Goal: Communication & Community: Answer question/provide support

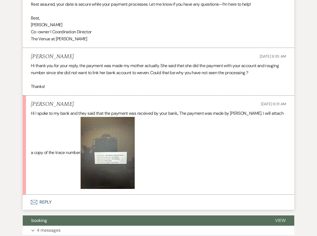
scroll to position [606, 0]
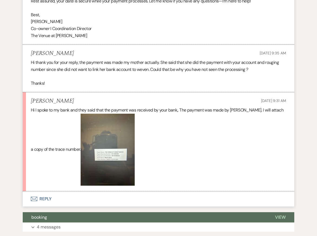
click at [113, 198] on button "Envelope Reply" at bounding box center [158, 198] width 271 height 15
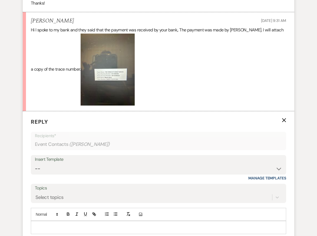
scroll to position [687, 0]
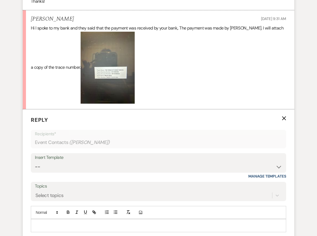
click at [79, 220] on div at bounding box center [158, 225] width 255 height 12
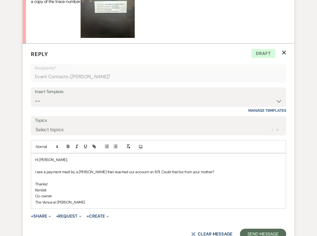
scroll to position [757, 0]
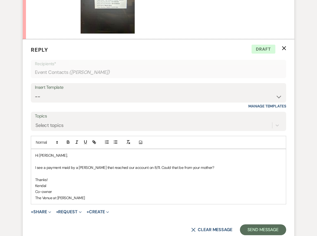
click at [138, 185] on p "Kendal" at bounding box center [158, 185] width 246 height 6
click at [142, 193] on p "Co-owner" at bounding box center [158, 191] width 246 height 6
click at [151, 164] on div "Hi Victoria, I see a payment maid by a Maria Garcia that reached our account on…" at bounding box center [158, 176] width 255 height 55
click at [155, 183] on p "Kendal" at bounding box center [158, 185] width 246 height 6
click at [254, 231] on button "Send Message" at bounding box center [263, 229] width 46 height 11
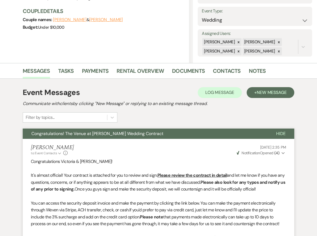
scroll to position [0, 0]
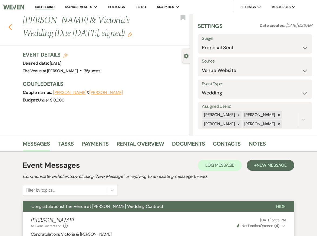
click at [11, 28] on use "button" at bounding box center [10, 27] width 4 height 6
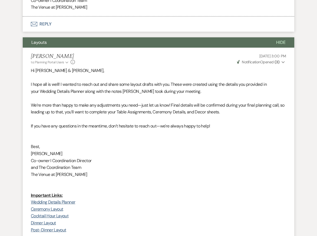
scroll to position [490, 0]
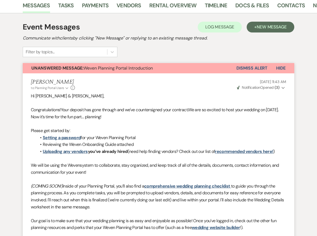
scroll to position [80, 0]
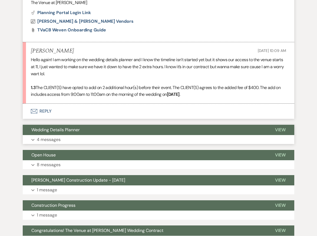
click at [44, 136] on p "4 messages" at bounding box center [49, 139] width 24 height 7
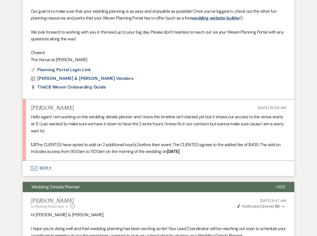
scroll to position [326, 0]
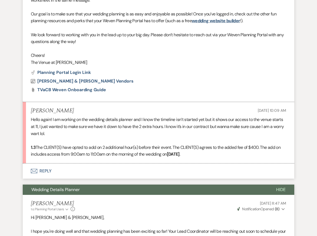
click at [58, 118] on p "Hello again! I am working on the wedding details planner and I know the timelin…" at bounding box center [158, 126] width 255 height 21
click at [42, 163] on button "Envelope Reply" at bounding box center [158, 170] width 271 height 15
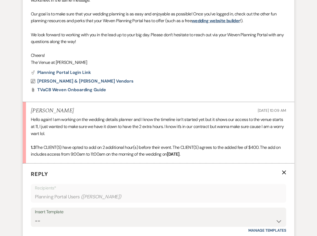
scroll to position [375, 0]
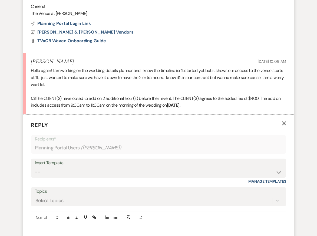
click at [52, 227] on p at bounding box center [158, 230] width 246 height 6
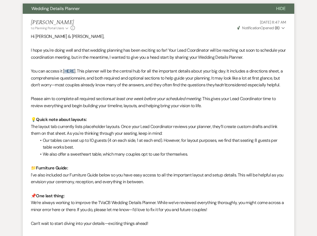
scroll to position [648, 0]
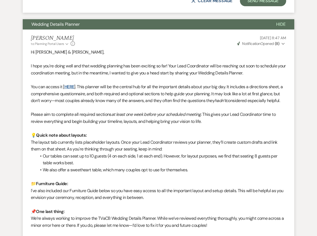
click at [69, 84] on link "HERE" at bounding box center [69, 87] width 10 height 6
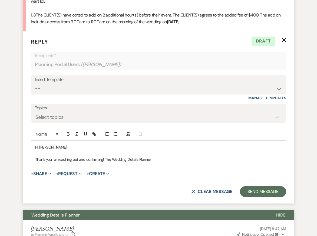
scroll to position [475, 0]
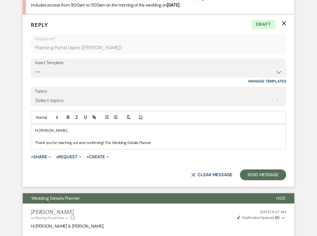
click at [157, 139] on p "Thank you for reaching out and confirming! The Wedding Details Planner" at bounding box center [158, 142] width 246 height 6
drag, startPoint x: 153, startPoint y: 130, endPoint x: 105, endPoint y: 130, distance: 48.1
click at [105, 139] on p "Thank you for reaching out and confirming! The Wedding Details Planner" at bounding box center [158, 142] width 246 height 6
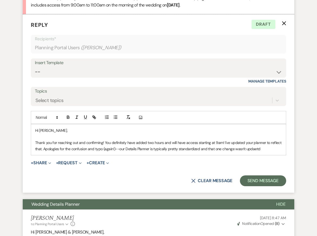
drag, startPoint x: 116, startPoint y: 135, endPoint x: 256, endPoint y: 143, distance: 139.9
click at [256, 143] on form "Reply X Draft Recipients* Planning Portal Users ( Jordyn Henderson ) Insert Tem…" at bounding box center [158, 103] width 271 height 178
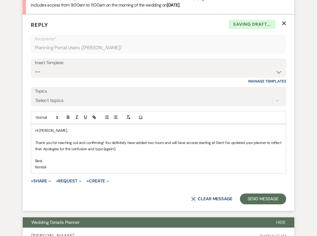
click at [232, 139] on p "Thank you for reaching out and confirming! You definitely have added two hours …" at bounding box center [158, 145] width 246 height 12
click at [224, 158] on p "Best," at bounding box center [158, 161] width 246 height 6
click at [223, 139] on p "Thank you for reaching out and confirming! You definitely have added two hours …" at bounding box center [158, 145] width 246 height 12
click at [185, 139] on p "Thank you for reaching out and confirming! You definitely have added two hours …" at bounding box center [158, 145] width 246 height 12
click at [183, 152] on p at bounding box center [158, 155] width 246 height 6
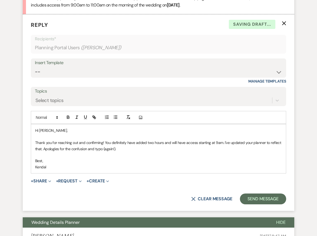
click at [183, 164] on p "Kendal" at bounding box center [158, 167] width 246 height 6
click at [148, 139] on p "Thank you for reaching out and confirming! You definitely have added two hours …" at bounding box center [158, 145] width 246 height 12
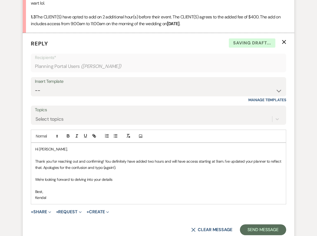
scroll to position [456, 0]
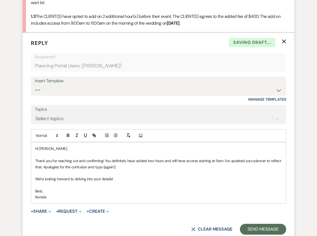
click at [139, 182] on p at bounding box center [158, 185] width 246 height 6
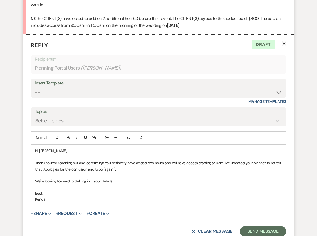
scroll to position [464, 0]
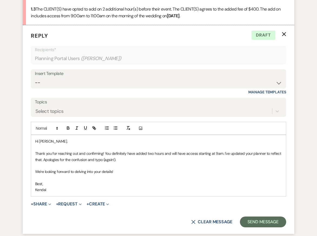
click at [133, 168] on p "We're looking forward to delving into your details!" at bounding box center [158, 171] width 246 height 6
click at [112, 150] on p "Thank you for reaching out and confirming! You definitely have added two hours …" at bounding box center [158, 156] width 246 height 12
click at [131, 162] on p at bounding box center [158, 165] width 246 height 6
click at [138, 150] on p "Thank you for reaching out and confirming! You definitely have added two hours …" at bounding box center [158, 156] width 246 height 12
click at [141, 150] on p "Thank you for reaching out and confirming! You definitely have added two hours …" at bounding box center [158, 156] width 246 height 12
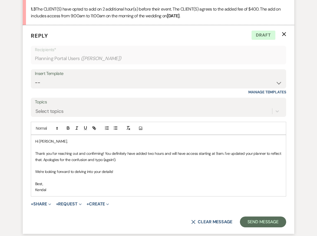
click at [133, 168] on p "We're looking forward to delving into your details!" at bounding box center [158, 171] width 246 height 6
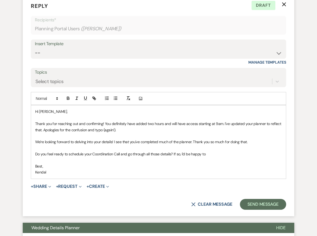
scroll to position [481, 0]
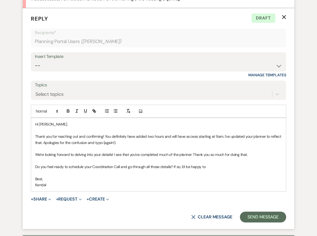
click at [125, 133] on p "Thank you for reaching out and confirming! You definitely have added two hours …" at bounding box center [158, 139] width 246 height 12
click at [137, 158] on p at bounding box center [158, 161] width 246 height 6
click at [148, 169] on p at bounding box center [158, 172] width 246 height 6
click at [223, 169] on p at bounding box center [158, 172] width 246 height 6
click at [213, 163] on p "Do you feel ready to schedule your Coordination Call and go through all those d…" at bounding box center [158, 166] width 246 height 6
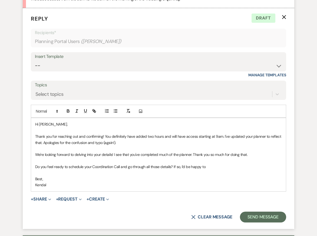
drag, startPoint x: 208, startPoint y: 152, endPoint x: 180, endPoint y: 154, distance: 28.2
click at [180, 163] on p "Do you feel ready to schedule your Coordination Call and go through all those d…" at bounding box center [158, 166] width 246 height 6
click at [179, 151] on p "We're looking forward to delving into your details! I see that you've completed…" at bounding box center [158, 154] width 246 height 6
click at [179, 163] on p "Do you feel ready to schedule your Coordination Call and go through all those d…" at bounding box center [158, 166] width 246 height 6
click at [179, 176] on p "Best," at bounding box center [158, 179] width 246 height 6
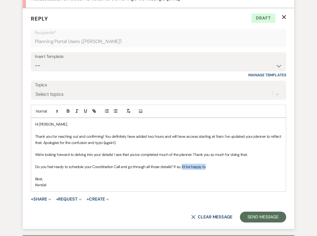
drag, startPoint x: 181, startPoint y: 153, endPoint x: 204, endPoint y: 154, distance: 22.7
click at [204, 163] on p "Do you feel ready to schedule your Coordination Call and go through all those d…" at bounding box center [158, 166] width 246 height 6
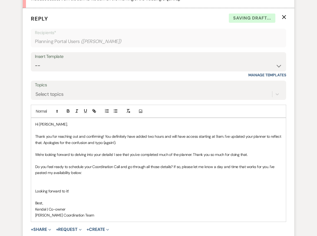
click at [201, 163] on p "Do you feel ready to schedule your Coordination Call and go through all those d…" at bounding box center [158, 169] width 246 height 12
click at [144, 163] on p "Do you feel ready to schedule your Coordination Call and go through all those d…" at bounding box center [158, 169] width 246 height 12
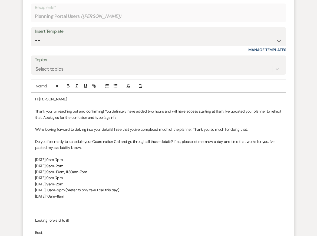
scroll to position [514, 0]
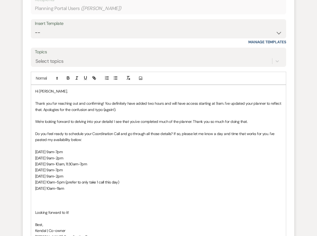
click at [70, 197] on p at bounding box center [158, 200] width 246 height 6
drag, startPoint x: 74, startPoint y: 144, endPoint x: 28, endPoint y: 139, distance: 45.5
click at [28, 139] on form "Reply X Draft saved! Recipients* Planning Portal Users ( Jordyn Henderson ) Ins…" at bounding box center [158, 121] width 271 height 293
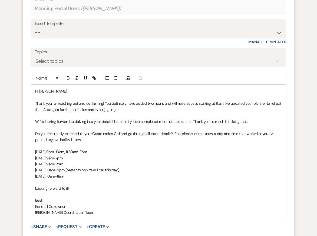
click at [65, 131] on p "Do you feel ready to schedule your Coordination Call and go through all those d…" at bounding box center [158, 137] width 246 height 12
click at [100, 179] on p at bounding box center [158, 182] width 246 height 6
click at [104, 197] on p "Best," at bounding box center [158, 200] width 246 height 6
click at [99, 94] on p at bounding box center [158, 97] width 246 height 6
click at [103, 155] on p "Thur. Aug 21 9am-7pm" at bounding box center [158, 158] width 246 height 6
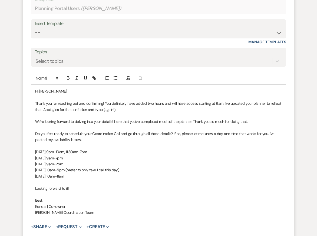
click at [105, 185] on p "Looking forward to it!" at bounding box center [158, 188] width 246 height 6
click at [112, 197] on p "Best," at bounding box center [158, 200] width 246 height 6
click at [113, 203] on p "Kendal | Co-owner" at bounding box center [158, 206] width 246 height 6
click at [115, 100] on p "Thank you for reaching out and confirming! You definitely have added two hours …" at bounding box center [158, 106] width 246 height 12
click at [115, 155] on p "Thur. Aug 21 9am-7pm" at bounding box center [158, 158] width 246 height 6
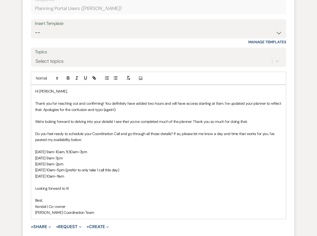
click at [116, 203] on p "Kendal | Co-owner" at bounding box center [158, 206] width 246 height 6
click at [118, 203] on p "Kendal | Co-owner" at bounding box center [158, 206] width 246 height 6
click at [120, 209] on p "Carley Brook Coordination Team" at bounding box center [158, 212] width 246 height 6
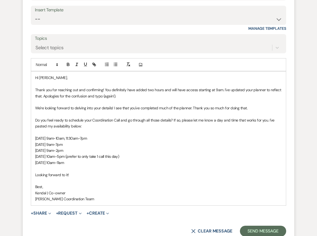
scroll to position [587, 0]
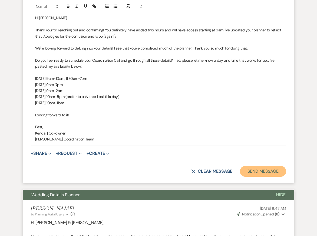
click at [263, 166] on button "Send Message" at bounding box center [263, 171] width 46 height 11
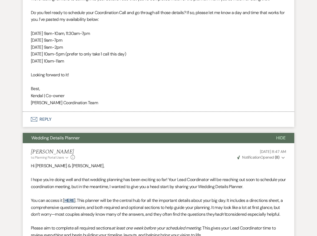
scroll to position [542, 0]
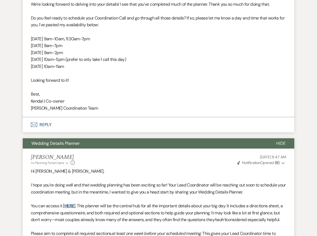
click at [278, 140] on span "Hide" at bounding box center [280, 143] width 9 height 6
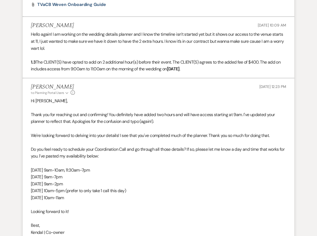
scroll to position [411, 0]
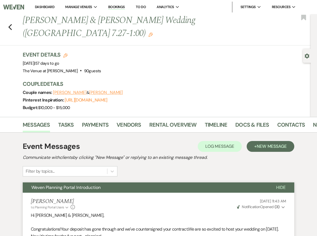
click at [309, 119] on li "Contacts" at bounding box center [295, 125] width 36 height 13
click at [313, 120] on link "Notes" at bounding box center [321, 126] width 17 height 12
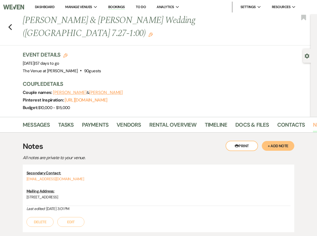
scroll to position [26, 0]
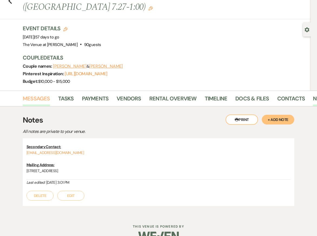
click at [36, 94] on link "Messages" at bounding box center [36, 100] width 27 height 12
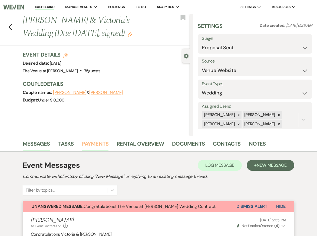
click at [84, 142] on link "Payments" at bounding box center [95, 145] width 27 height 12
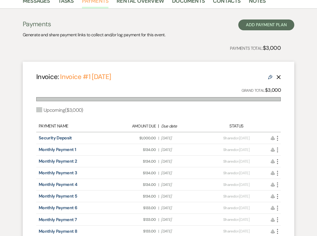
scroll to position [145, 0]
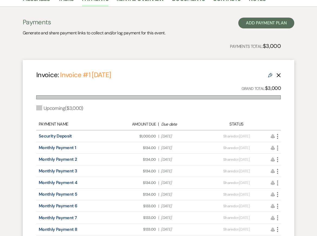
click at [277, 138] on use "button" at bounding box center [277, 136] width 1 height 5
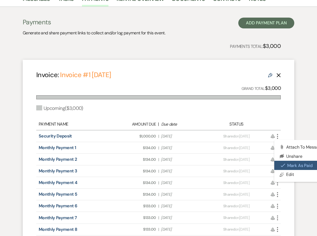
click at [290, 168] on button "Check Mark Mark as Paid" at bounding box center [301, 165] width 55 height 9
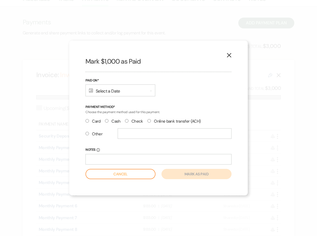
click at [133, 89] on div "Calendar Select a Date Expand" at bounding box center [120, 90] width 70 height 12
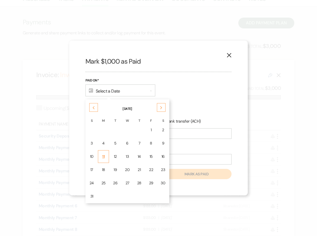
click at [105, 153] on td "11" at bounding box center [103, 156] width 11 height 13
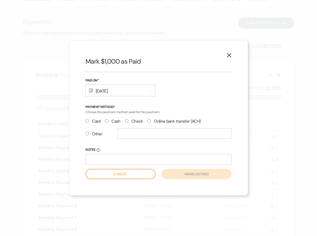
click at [149, 120] on input "Online bank transfer (ACH)" at bounding box center [149, 121] width 4 height 4
radio input "true"
click at [193, 175] on button "Mark as paid" at bounding box center [196, 174] width 70 height 10
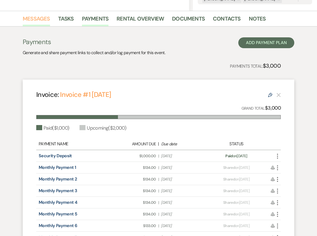
click at [40, 21] on link "Messages" at bounding box center [36, 20] width 27 height 12
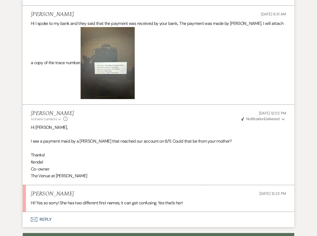
scroll to position [707, 0]
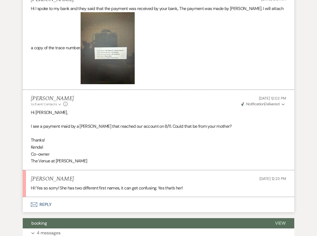
click at [84, 205] on button "Envelope Reply" at bounding box center [158, 204] width 271 height 15
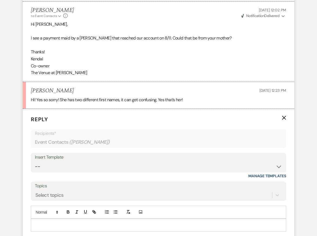
scroll to position [808, 0]
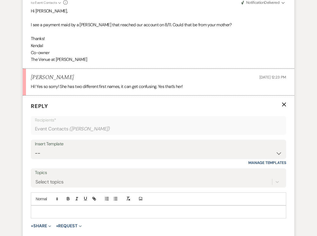
click at [82, 208] on div at bounding box center [158, 211] width 255 height 12
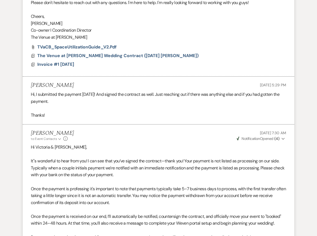
scroll to position [332, 0]
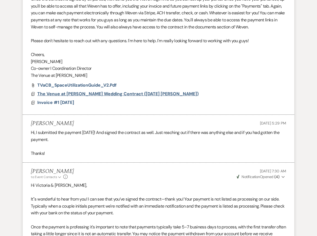
click at [111, 93] on span "The Venue at Carley Brook Wedding Contract (12.10.26 Garcia-Garcia)" at bounding box center [117, 94] width 161 height 6
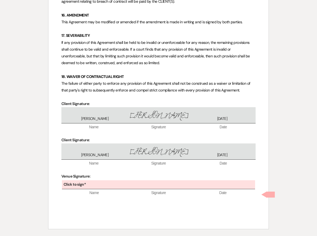
scroll to position [2129, 0]
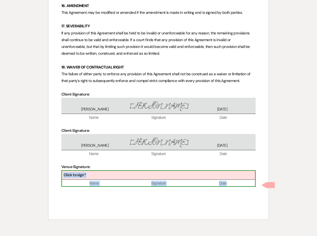
click at [107, 175] on div "Click to sign*" at bounding box center [158, 175] width 193 height 9
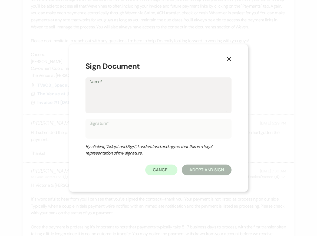
type textarea "K"
type input "K"
type textarea "Ke"
type input "Ke"
type textarea "Ken"
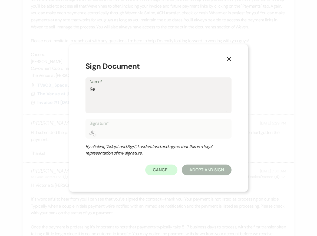
type input "Ken"
type textarea "Kend"
type input "Kend"
type textarea "Kenda"
type input "Kenda"
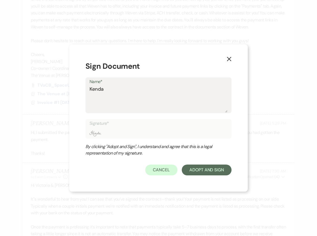
type textarea "Kendal"
type input "Kendal"
type textarea "Kendal"
type input "Kendal"
type textarea "Kendal S"
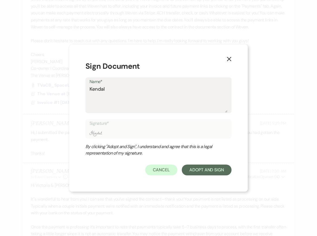
type input "Kendal S"
type textarea "Kendal St"
type input "Kendal St"
type textarea "Kendal Ste"
type input "Kendal Ste"
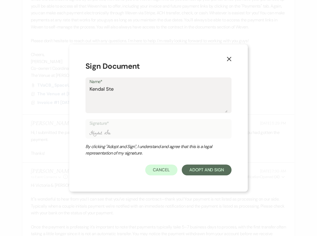
type textarea "Kendal Stef"
type input "Kendal Stef"
type textarea "Kendal Steff"
type input "Kendal Steff"
type textarea "Kendal Steffe"
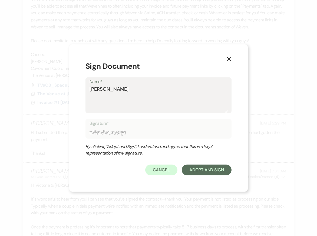
type input "Kendal Steffe"
type textarea "[PERSON_NAME]"
type input "[PERSON_NAME]"
type textarea "[PERSON_NAME]"
click at [194, 169] on button "Adopt And Sign" at bounding box center [207, 169] width 50 height 11
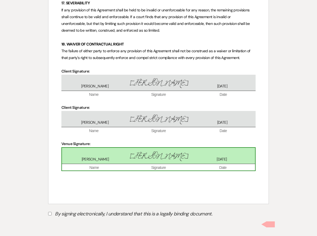
scroll to position [2152, 0]
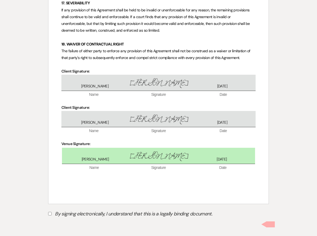
click at [51, 214] on input "By signing electronically, I understand that this is a legally binding document." at bounding box center [50, 214] width 4 height 4
checkbox input "true"
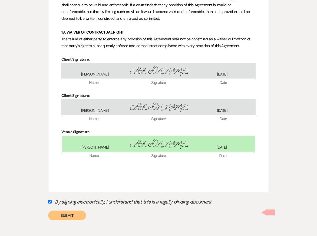
click at [78, 220] on button "Submit" at bounding box center [67, 215] width 38 height 10
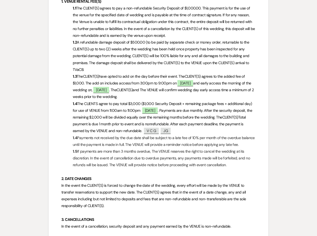
scroll to position [0, 0]
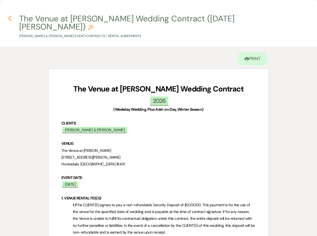
click at [11, 19] on icon "Previous" at bounding box center [10, 18] width 4 height 6
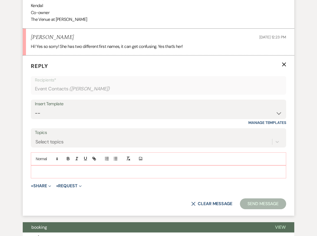
scroll to position [849, 0]
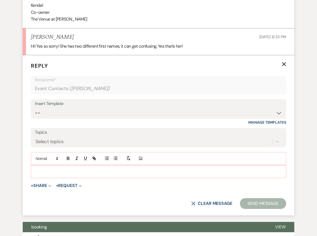
click at [65, 171] on p at bounding box center [158, 171] width 246 height 6
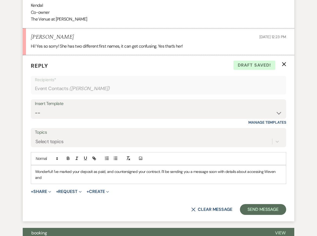
drag, startPoint x: 161, startPoint y: 170, endPoint x: 292, endPoint y: 173, distance: 131.9
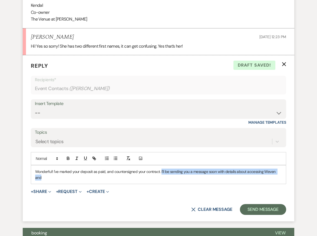
drag, startPoint x: 281, startPoint y: 172, endPoint x: 161, endPoint y: 171, distance: 120.0
click at [161, 171] on p "Wonderful! I've marked your deposit as paid, and countersigned your contract. I…" at bounding box center [158, 174] width 246 height 12
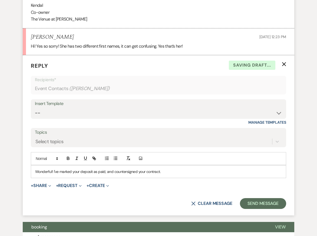
click at [163, 169] on p "Wonderful! I've marked your deposit as paid, and countersigned your contract." at bounding box center [158, 171] width 246 height 6
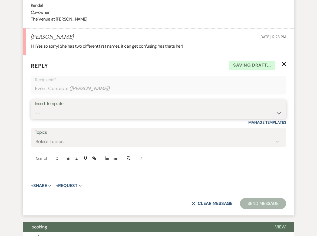
click at [117, 112] on select "-- Weven Planning Portal Introduction: Booked Events (TVaCB) Tour Confirmation-…" at bounding box center [158, 113] width 247 height 11
select select "3828"
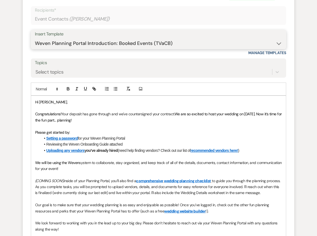
scroll to position [920, 0]
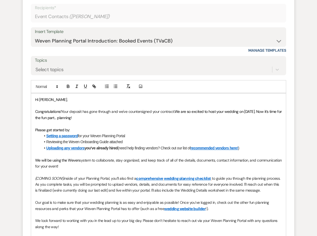
click at [86, 111] on span "Your deposit has gone through and we've countersigned your contract." at bounding box center [117, 111] width 113 height 5
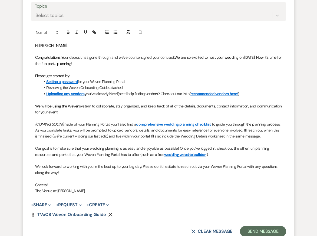
scroll to position [976, 0]
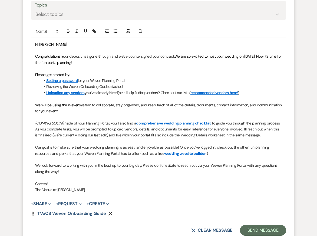
click at [104, 141] on p at bounding box center [158, 141] width 246 height 6
click at [77, 161] on p at bounding box center [158, 159] width 246 height 6
click at [86, 178] on p at bounding box center [158, 177] width 246 height 6
click at [91, 187] on p "The Venue at [PERSON_NAME]" at bounding box center [158, 189] width 246 height 6
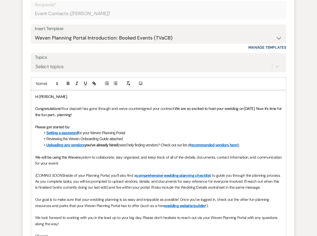
scroll to position [965, 0]
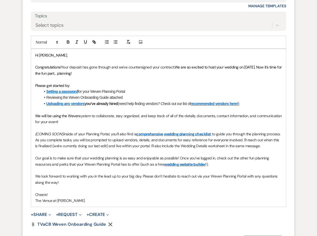
click at [64, 145] on span "to guide you through the planning process. As you complete tasks, you will be p…" at bounding box center [158, 139] width 246 height 17
click at [81, 71] on span "We are so excited to host your wedding on 12/10/2026. Now it’s time for the fun…" at bounding box center [158, 70] width 247 height 11
click at [63, 66] on span "Your deposit has gone through and we've countersigned your contract." at bounding box center [117, 67] width 113 height 5
click at [126, 68] on span "Your deposit has gone through and we've countersigned your contract." at bounding box center [117, 67] width 113 height 5
click at [131, 81] on p at bounding box center [158, 79] width 246 height 6
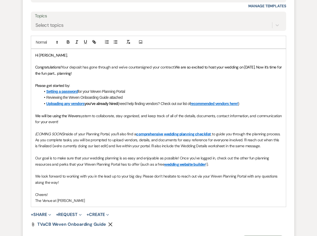
click at [140, 132] on link "comprehensive" at bounding box center [149, 133] width 27 height 5
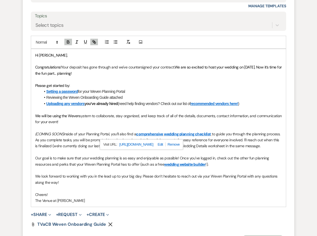
click at [119, 180] on p "We look forward to working with you in the lead up to your big day. Please don’…" at bounding box center [158, 179] width 246 height 12
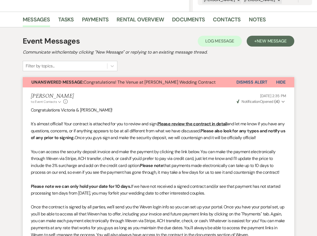
scroll to position [0, 0]
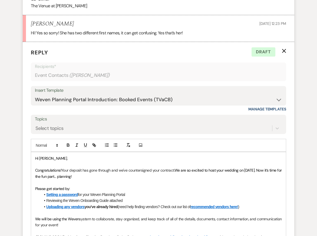
click at [284, 51] on icon "X" at bounding box center [284, 51] width 4 height 4
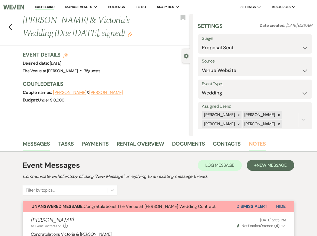
click at [254, 144] on link "Notes" at bounding box center [257, 145] width 17 height 12
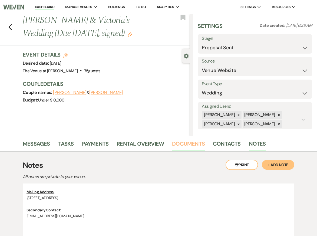
click at [183, 147] on link "Documents" at bounding box center [188, 145] width 33 height 12
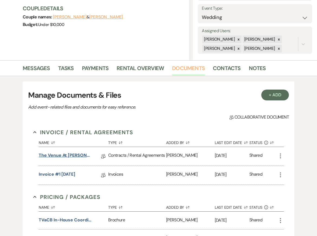
scroll to position [77, 0]
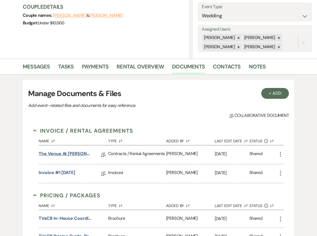
click at [74, 153] on link "The Venue at Carley Brook Wedding Contract (12.10.26 Garcia-Garcia)" at bounding box center [66, 154] width 54 height 8
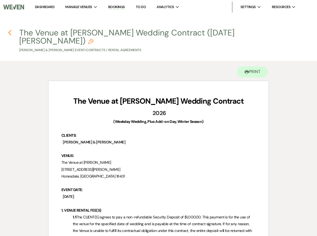
click at [10, 34] on use "button" at bounding box center [10, 33] width 4 height 6
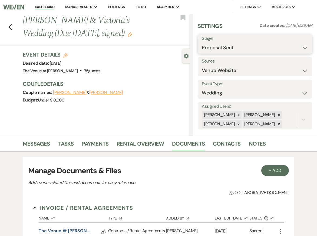
click at [221, 47] on select "Inquiry Follow Up Tour Requested Tour Confirmed Toured Proposal Sent Booked Lost" at bounding box center [255, 47] width 106 height 11
select select "7"
click at [297, 43] on button "Save" at bounding box center [300, 43] width 24 height 11
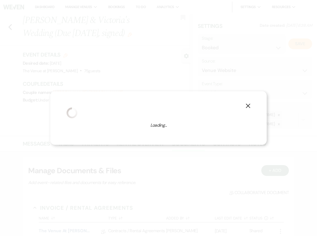
select select "1"
select select "762"
select select "eventDateAnd"
select select "false"
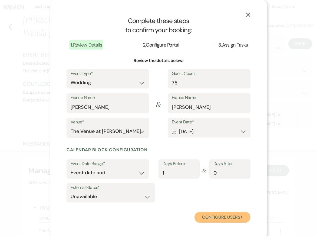
click at [213, 215] on button "Configure users Next" at bounding box center [222, 217] width 56 height 11
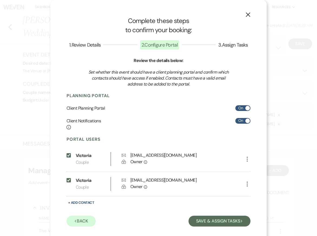
scroll to position [7, 0]
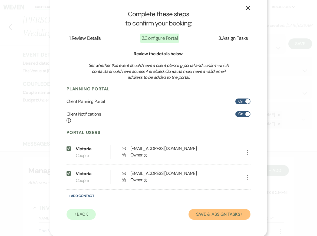
click at [221, 213] on button "Save & Assign Tasks Next" at bounding box center [219, 214] width 62 height 11
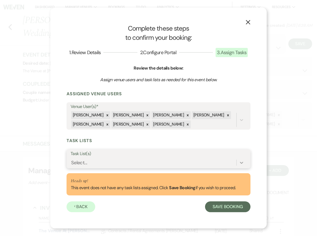
click at [239, 165] on icon at bounding box center [241, 162] width 5 height 5
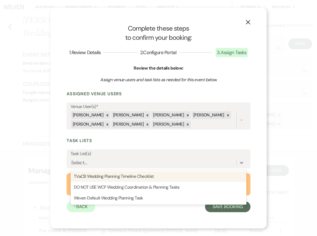
click at [256, 141] on div "X Complete these steps to confirm your booking: 1 . Review Details 2 . Configur…" at bounding box center [158, 118] width 216 height 221
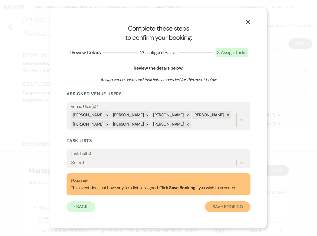
click at [224, 207] on button "Save Booking" at bounding box center [227, 206] width 45 height 11
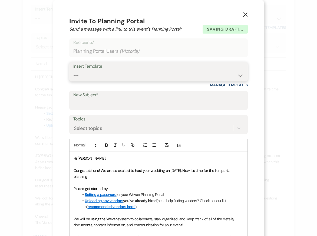
click at [137, 74] on select "-- Weven Planning Portal Introduction: Booked Events (TVaCB) Tour Confirmation-…" at bounding box center [158, 75] width 170 height 11
select select "3828"
type input "Weven Planning Portal Introduction"
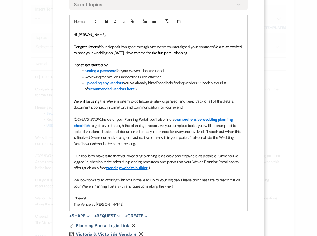
scroll to position [169, 0]
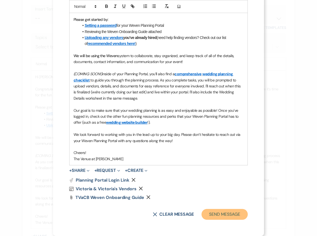
click at [219, 213] on button "Send Message" at bounding box center [224, 214] width 46 height 11
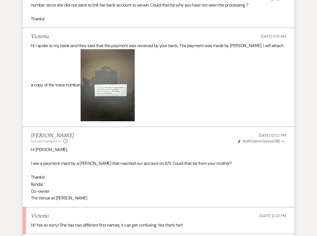
scroll to position [1177, 0]
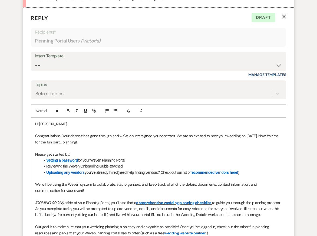
click at [284, 17] on use "button" at bounding box center [284, 17] width 4 height 4
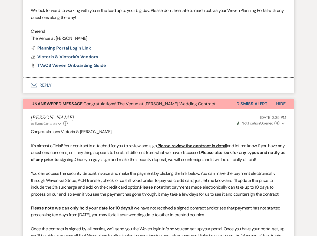
scroll to position [388, 0]
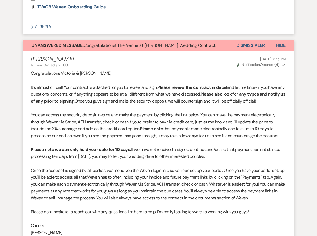
click at [256, 48] on button "Dismiss Alert" at bounding box center [251, 45] width 31 height 10
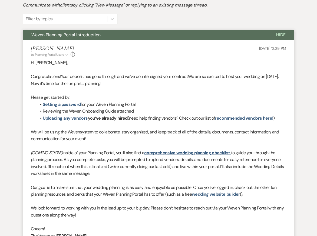
scroll to position [0, 0]
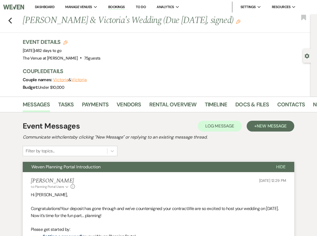
click at [236, 21] on icon "Edit" at bounding box center [238, 21] width 4 height 4
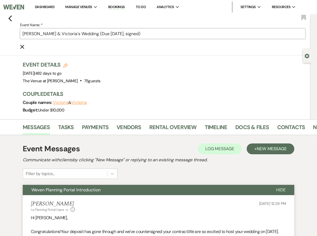
drag, startPoint x: 79, startPoint y: 34, endPoint x: 146, endPoint y: 39, distance: 66.7
click at [145, 39] on form "Event Name: * Joshua & Victoria's Wedding (Due Aug 15, signed) Cancel Edit" at bounding box center [162, 36] width 285 height 28
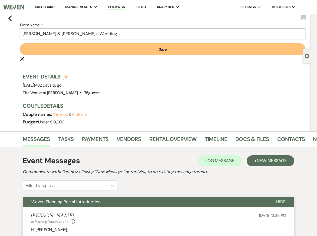
type input "Joshua & Victoria's Wedding"
click at [127, 48] on button "Save" at bounding box center [162, 49] width 285 height 12
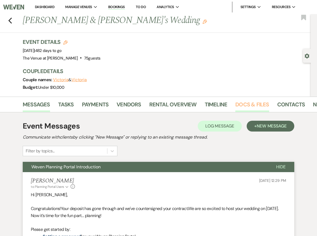
click at [246, 107] on link "Docs & Files" at bounding box center [252, 106] width 34 height 12
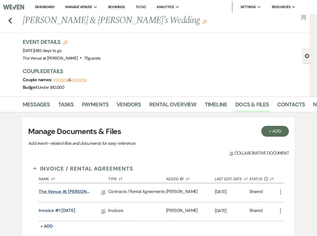
click at [80, 192] on link "The Venue at [PERSON_NAME] Wedding Contract ([DATE] [PERSON_NAME])" at bounding box center [66, 192] width 54 height 8
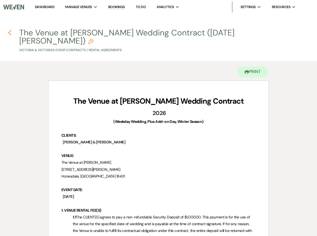
click at [10, 33] on icon "Previous" at bounding box center [10, 32] width 4 height 6
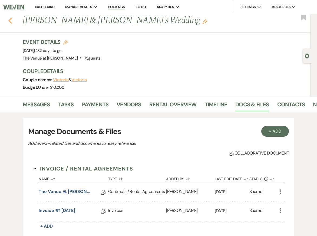
click at [11, 17] on button "Previous" at bounding box center [10, 20] width 4 height 8
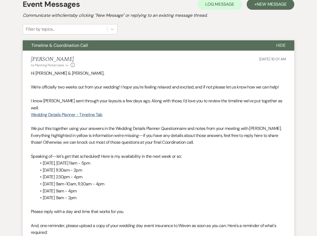
scroll to position [80, 0]
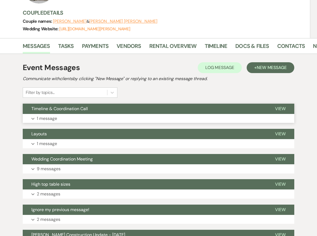
click at [45, 120] on p "1 message" at bounding box center [47, 118] width 20 height 7
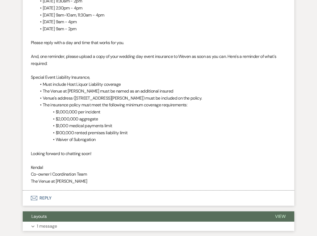
click at [51, 222] on p "1 message" at bounding box center [47, 225] width 20 height 7
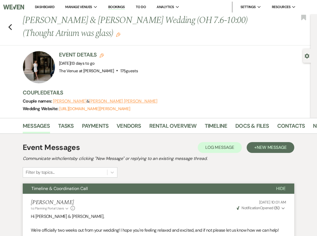
click at [41, 7] on link "Dashboard" at bounding box center [44, 7] width 19 height 5
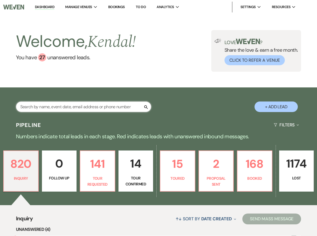
click at [83, 106] on input "text" at bounding box center [83, 106] width 135 height 11
type input "[PERSON_NAME]"
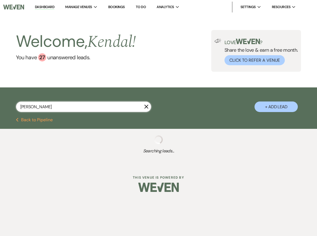
select select "2"
select select "8"
select select "6"
select select "8"
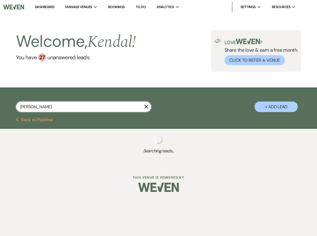
select select "5"
select select "8"
select select "6"
select select "8"
select select "5"
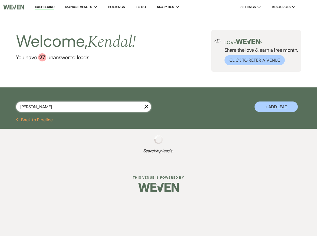
select select "8"
select select "5"
select select "8"
select select "5"
select select "8"
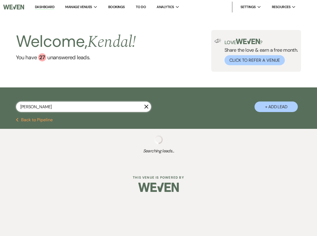
select select "5"
select select "8"
select select "5"
select select "8"
select select "5"
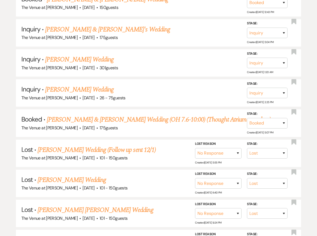
scroll to position [367, 0]
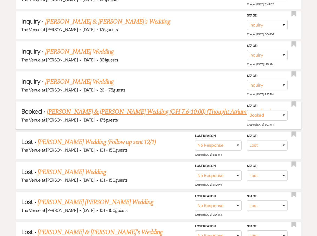
click at [98, 108] on link "[PERSON_NAME] & [PERSON_NAME] Wedding (OH 7.6-10:00) (Thought Atrium was glass)" at bounding box center [159, 112] width 224 height 10
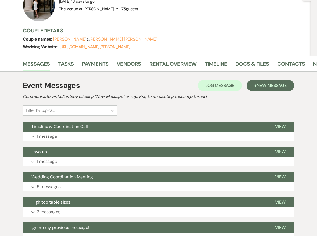
scroll to position [20, 0]
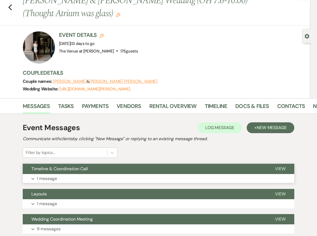
click at [62, 178] on button "Expand 1 message" at bounding box center [158, 178] width 271 height 9
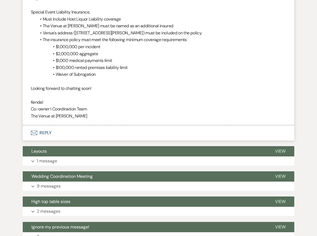
scroll to position [385, 0]
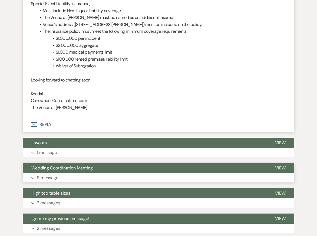
click at [69, 173] on button "Expand 9 messages" at bounding box center [158, 177] width 271 height 9
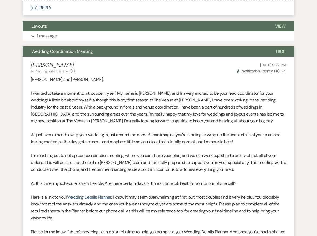
scroll to position [470, 0]
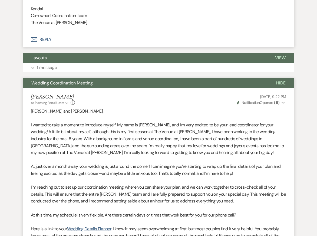
click at [276, 80] on span "Hide" at bounding box center [280, 83] width 9 height 6
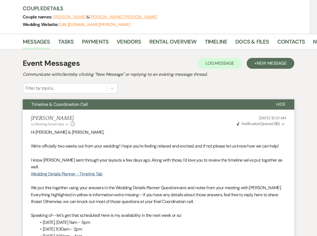
scroll to position [44, 0]
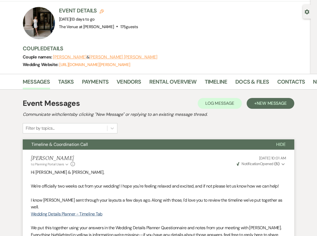
click at [279, 143] on span "Hide" at bounding box center [280, 144] width 9 height 6
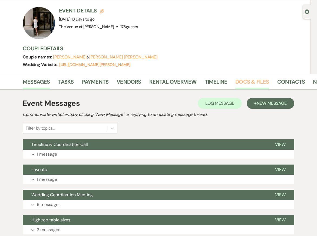
click at [237, 84] on link "Docs & Files" at bounding box center [252, 83] width 34 height 12
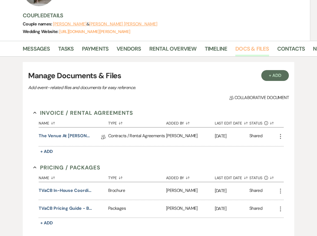
scroll to position [77, 0]
click at [74, 136] on link "The Venue at [PERSON_NAME] Wedding Contract ([DATE] [PERSON_NAME])" at bounding box center [66, 137] width 54 height 8
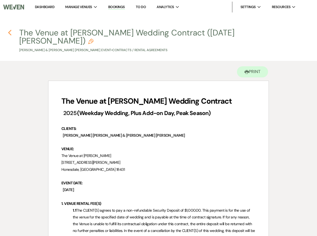
click at [9, 34] on icon "Previous" at bounding box center [10, 32] width 4 height 6
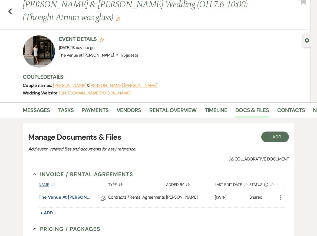
scroll to position [8, 0]
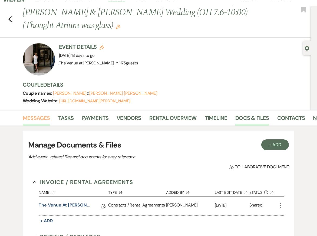
click at [42, 118] on link "Messages" at bounding box center [36, 120] width 27 height 12
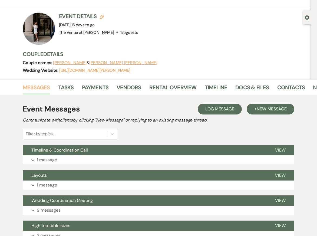
scroll to position [12, 0]
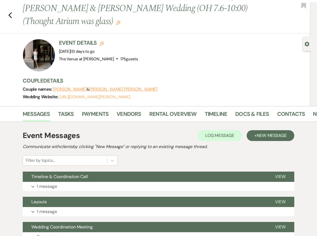
click at [109, 96] on link "[URL][DOMAIN_NAME][PERSON_NAME]" at bounding box center [94, 96] width 71 height 5
click at [253, 115] on link "Docs & Files" at bounding box center [252, 115] width 34 height 12
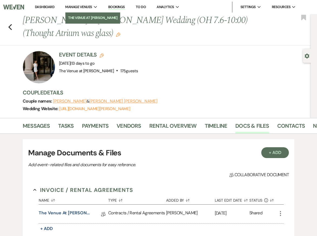
click at [81, 21] on link "The Venue at [PERSON_NAME]" at bounding box center [92, 17] width 55 height 11
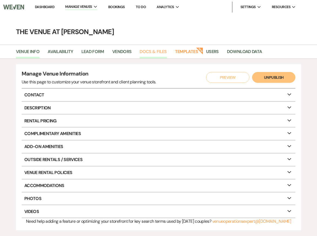
click at [158, 51] on link "Docs & Files" at bounding box center [152, 53] width 27 height 10
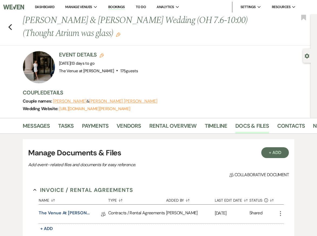
scroll to position [367, 0]
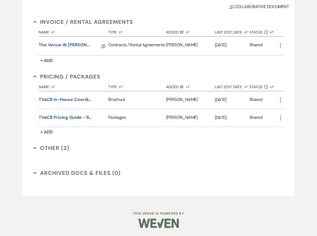
select select "2"
select select "8"
select select "6"
select select "8"
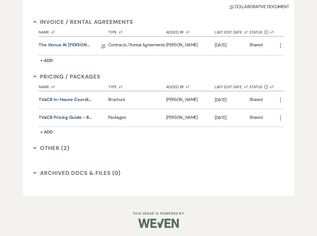
select select "5"
select select "8"
select select "6"
select select "8"
select select "5"
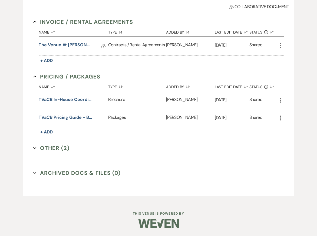
select select "8"
select select "5"
select select "8"
select select "5"
select select "8"
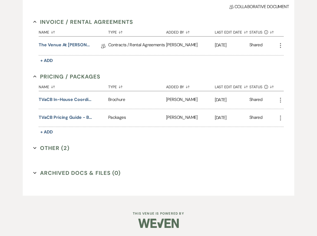
select select "5"
select select "8"
select select "5"
select select "8"
select select "5"
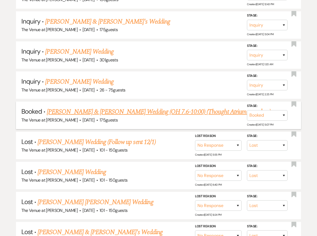
click at [173, 109] on link "[PERSON_NAME] & [PERSON_NAME] Wedding (OH 7.6-10:00) (Thought Atrium was glass)" at bounding box center [159, 112] width 224 height 10
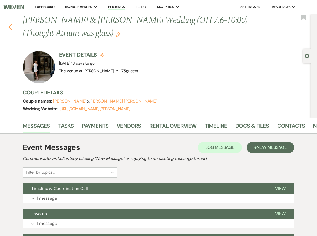
click at [11, 27] on icon "Previous" at bounding box center [10, 27] width 4 height 6
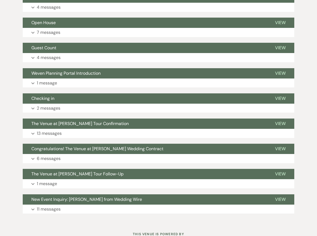
select select "2"
select select "8"
select select "6"
select select "8"
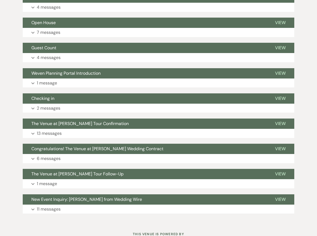
select select "5"
select select "8"
select select "6"
select select "8"
select select "5"
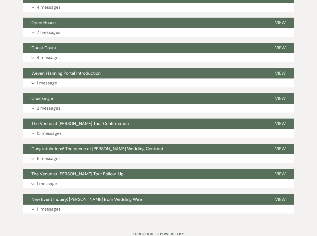
select select "8"
select select "5"
select select "8"
select select "5"
select select "8"
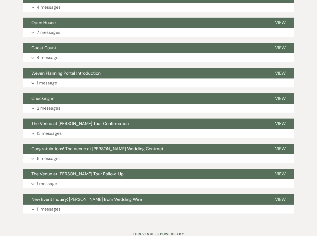
select select "5"
select select "8"
select select "5"
select select "8"
select select "5"
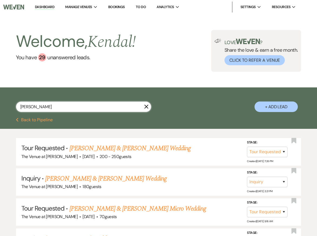
click at [56, 108] on input "[PERSON_NAME]" at bounding box center [83, 106] width 135 height 11
type input "darien"
select select "8"
select select "5"
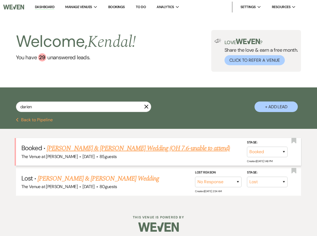
click at [98, 157] on span "·" at bounding box center [97, 157] width 2 height 0
click at [104, 148] on link "[PERSON_NAME] & [PERSON_NAME] Wedding (OH 7.6-unable to attend)" at bounding box center [138, 148] width 183 height 10
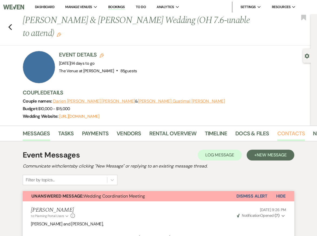
scroll to position [0, 18]
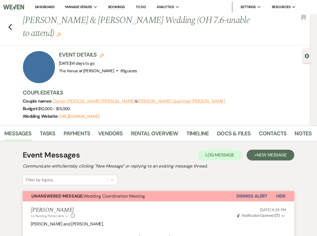
click at [289, 133] on li "Contacts" at bounding box center [277, 134] width 36 height 13
click at [298, 133] on link "Notes" at bounding box center [302, 135] width 17 height 12
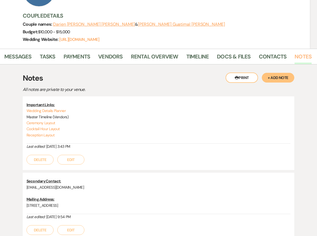
scroll to position [56, 0]
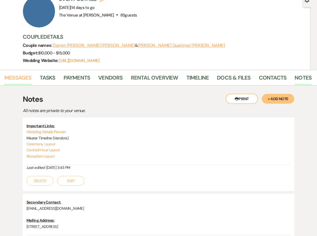
click at [27, 78] on link "Messages" at bounding box center [17, 79] width 27 height 12
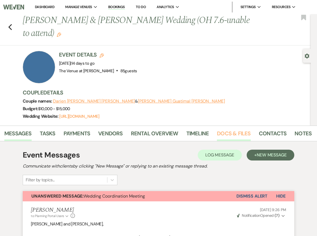
click at [230, 132] on link "Docs & Files" at bounding box center [234, 135] width 34 height 12
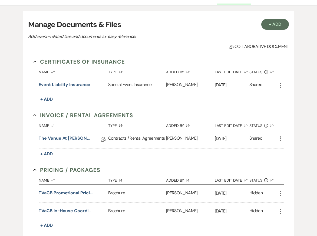
scroll to position [144, 0]
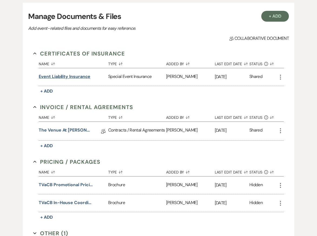
click at [82, 77] on button "Event Liability Insurance" at bounding box center [65, 76] width 52 height 6
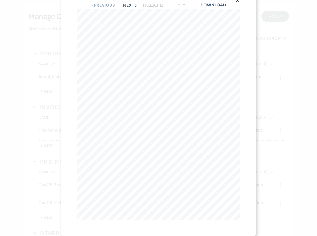
scroll to position [0, 0]
click at [236, 15] on icon "X" at bounding box center [237, 14] width 5 height 5
